Goal: Go to known website: Access a specific website the user already knows

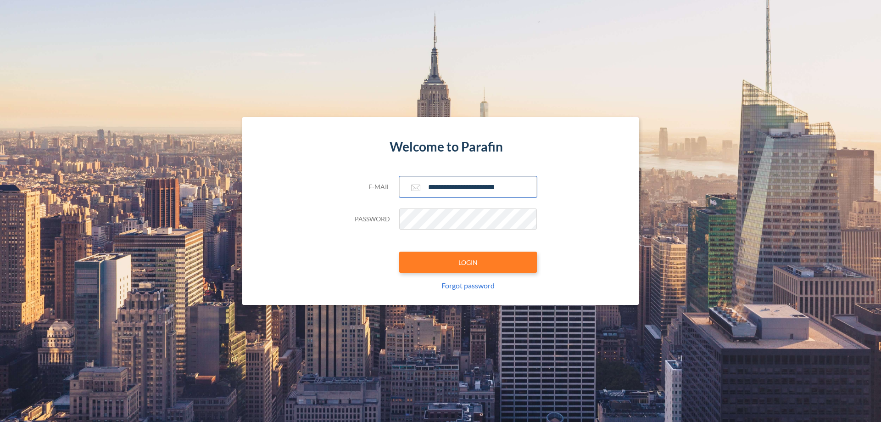
type input "**********"
click at [468, 262] on button "LOGIN" at bounding box center [468, 261] width 138 height 21
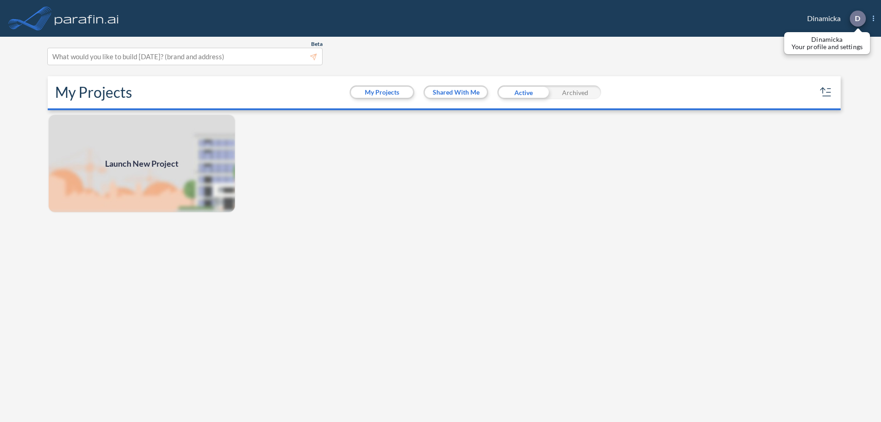
click at [857, 18] on p "D" at bounding box center [858, 18] width 6 height 8
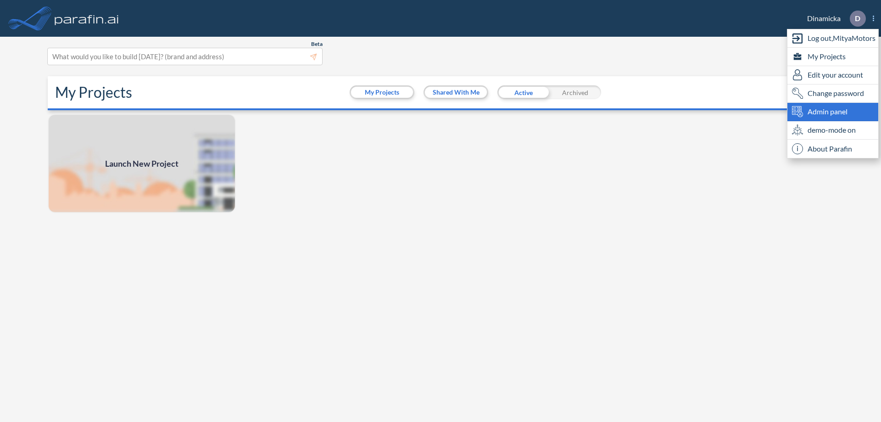
click at [833, 112] on span "Admin panel" at bounding box center [828, 111] width 40 height 11
